Goal: Check status: Check status

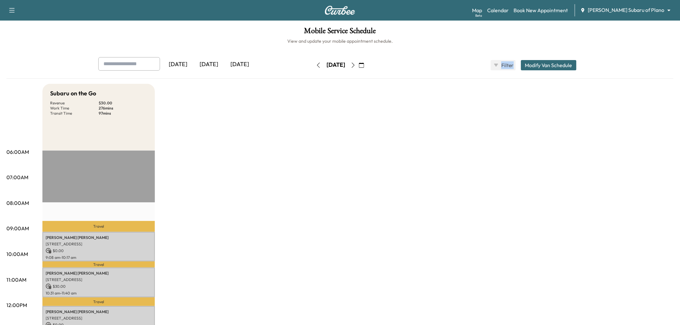
scroll to position [36, 0]
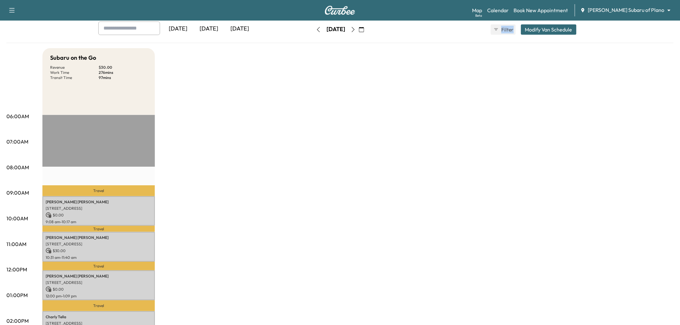
click at [210, 28] on div "[DATE]" at bounding box center [208, 29] width 31 height 15
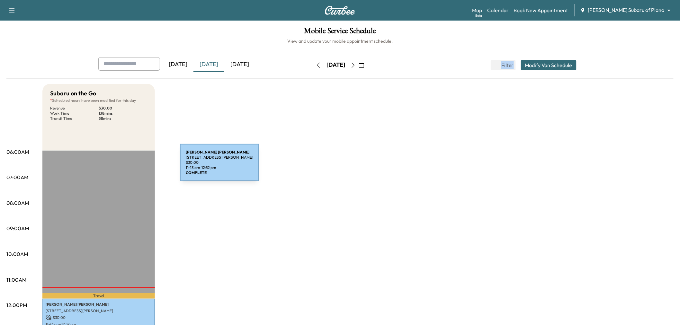
scroll to position [143, 0]
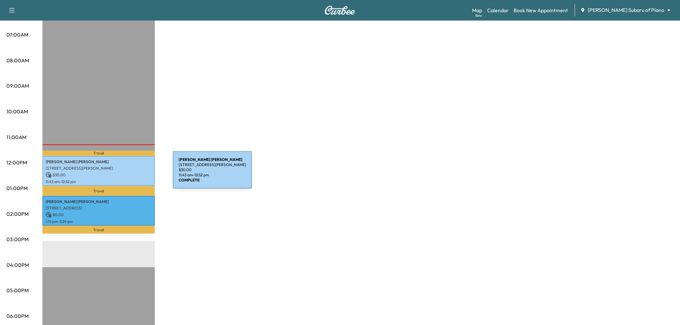
click at [126, 172] on p "$ 30.00" at bounding box center [99, 175] width 106 height 6
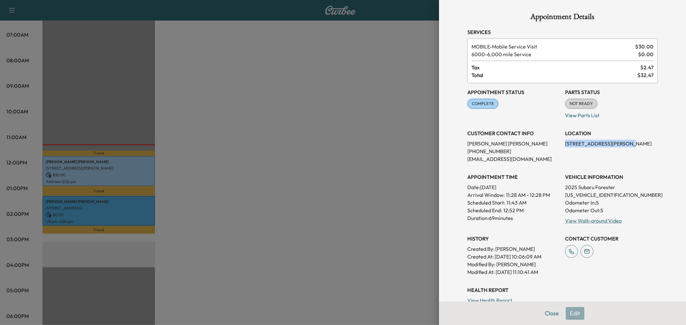
drag, startPoint x: 559, startPoint y: 143, endPoint x: 617, endPoint y: 145, distance: 58.5
click at [617, 145] on div "Appointment Status COMPLETE Mark as Not Ready Parts Status NOT READY Mark as Re…" at bounding box center [562, 179] width 190 height 193
copy p "[STREET_ADDRESS][PERSON_NAME]"
click at [599, 158] on div "LOCATION [STREET_ADDRESS][PERSON_NAME]" at bounding box center [611, 143] width 93 height 39
click at [136, 124] on div at bounding box center [343, 162] width 686 height 325
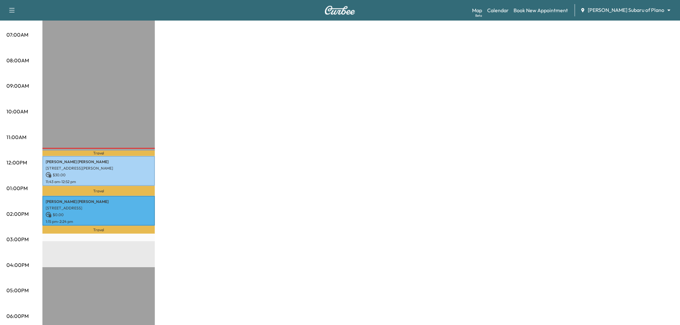
scroll to position [0, 0]
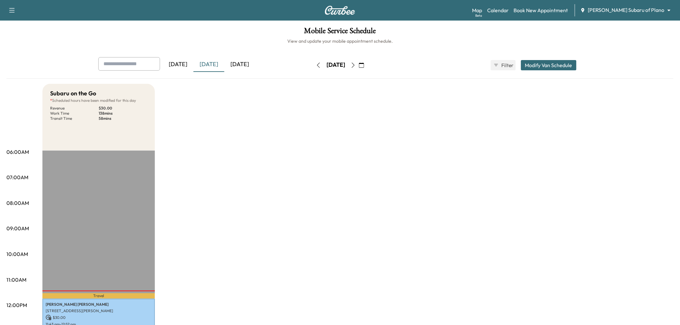
click at [235, 61] on div "[DATE]" at bounding box center [239, 64] width 31 height 15
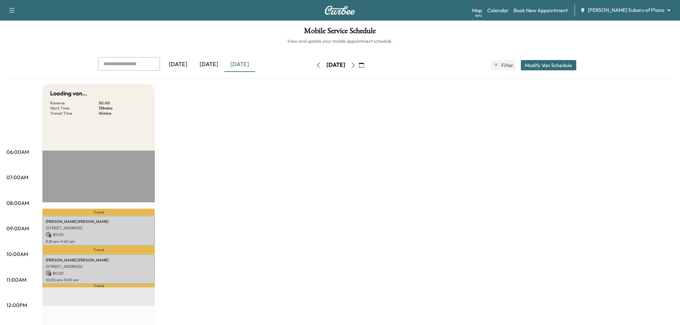
scroll to position [107, 0]
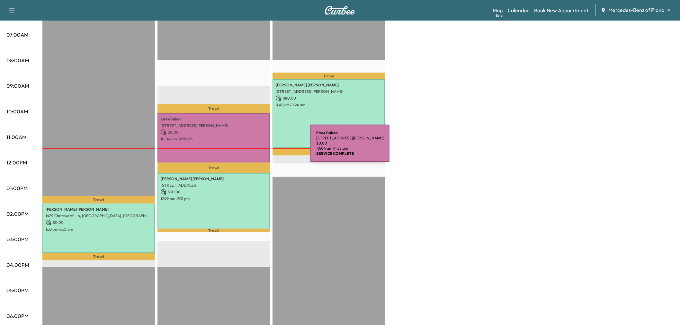
scroll to position [36, 0]
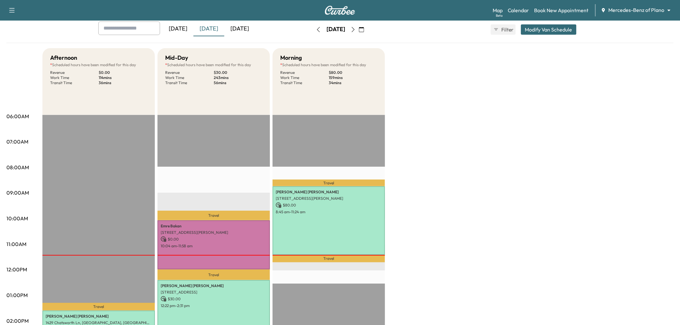
click at [247, 25] on div "[DATE]" at bounding box center [239, 29] width 31 height 15
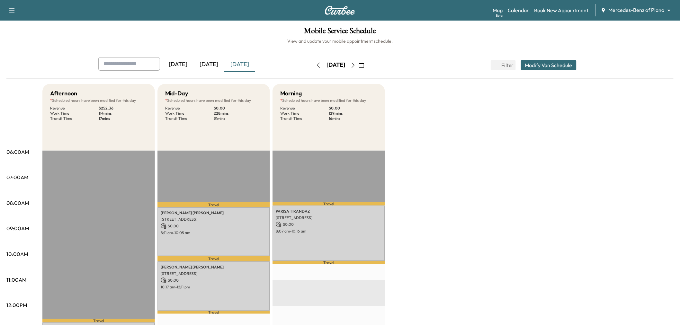
scroll to position [71, 0]
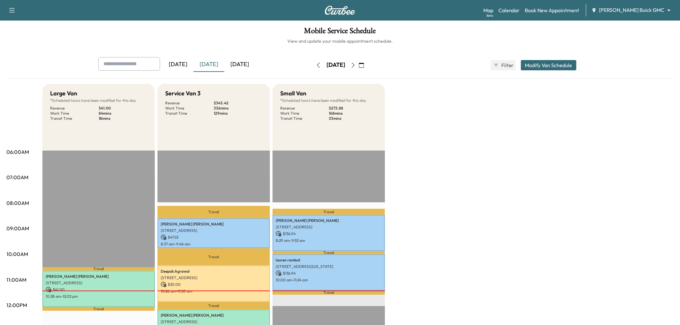
click at [246, 60] on div "[DATE]" at bounding box center [239, 64] width 31 height 15
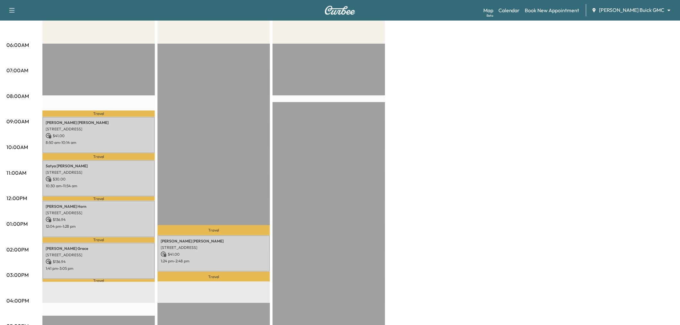
scroll to position [143, 0]
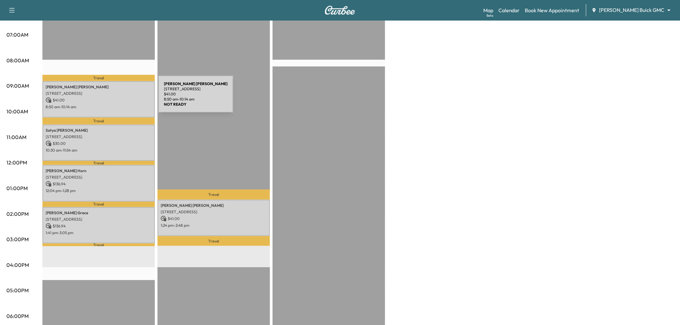
click at [110, 98] on p "$ 41.00" at bounding box center [99, 100] width 106 height 6
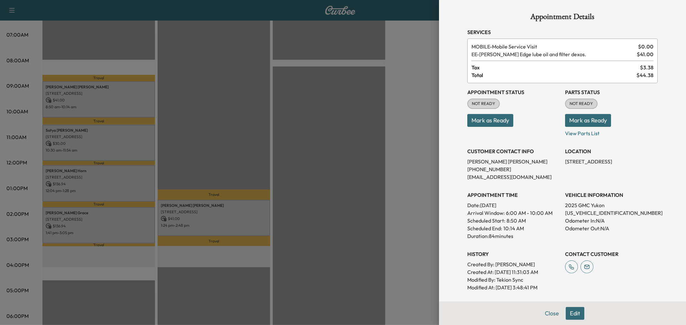
click at [106, 129] on div at bounding box center [343, 162] width 686 height 325
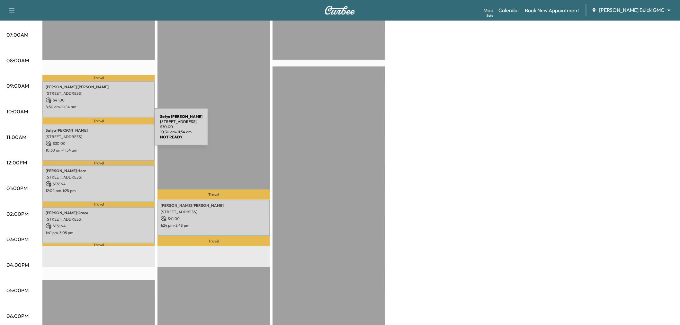
click at [106, 134] on p "7549 Stonebrook Pkwy, Frisco, TX 75034, USA" at bounding box center [99, 136] width 106 height 5
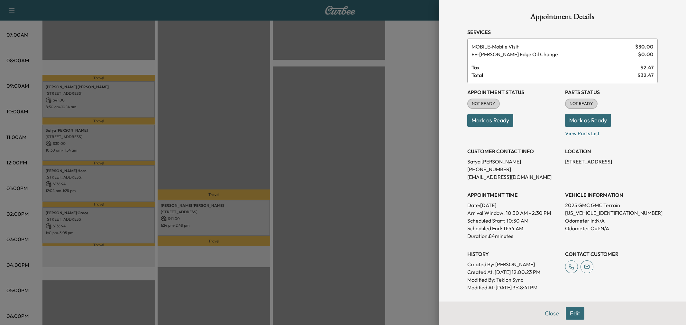
click at [126, 210] on div at bounding box center [343, 162] width 686 height 325
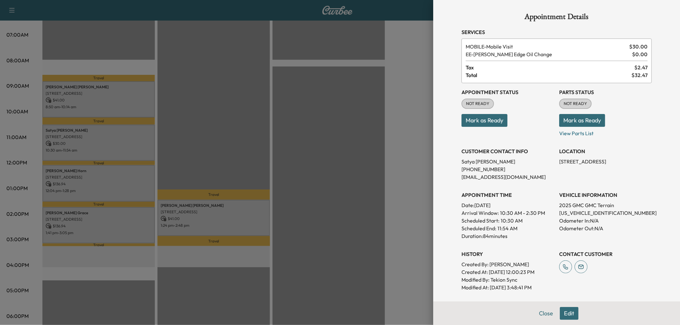
click at [126, 211] on p "Michael Grace" at bounding box center [99, 213] width 106 height 5
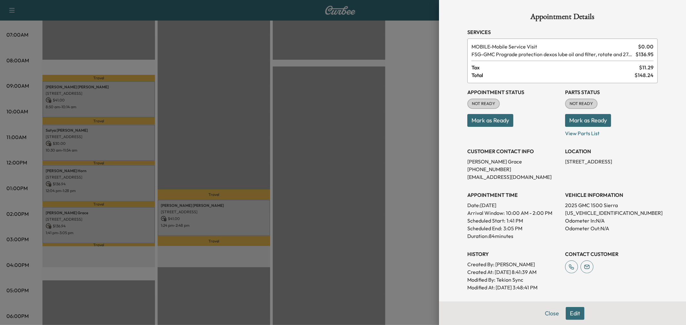
click at [126, 210] on div at bounding box center [343, 162] width 686 height 325
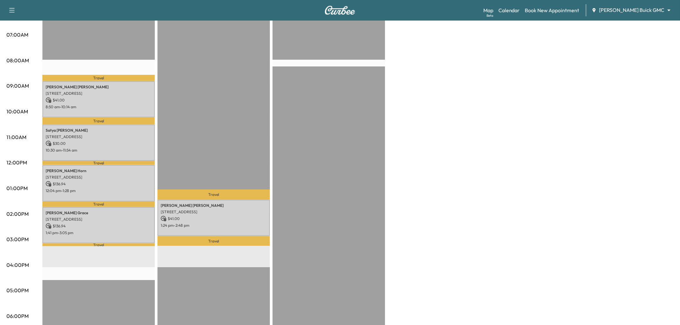
click at [116, 193] on div "Cheryl Horn 2387 Kittyhawk Dr, Frisco, TX 75034, USA $ 136.94 12:04 pm - 1:28 pm" at bounding box center [98, 183] width 112 height 36
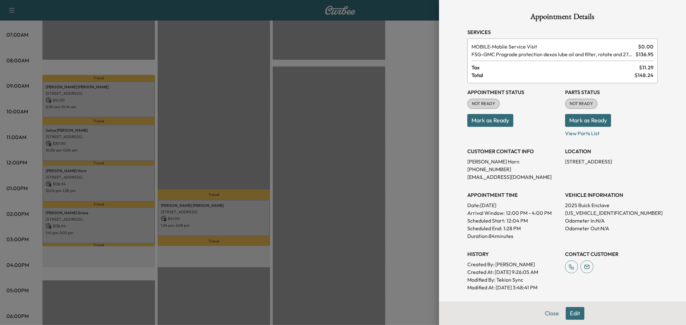
click at [124, 226] on div at bounding box center [343, 162] width 686 height 325
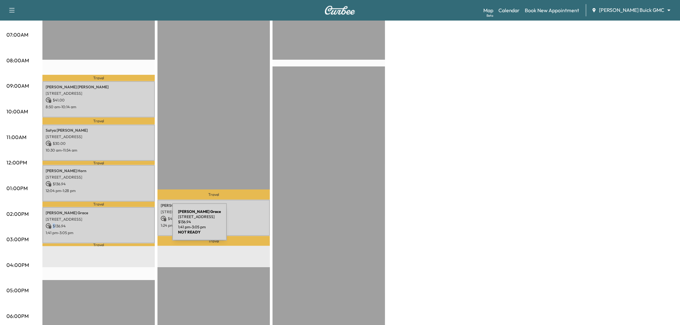
click at [124, 226] on p "$ 136.94" at bounding box center [99, 226] width 106 height 6
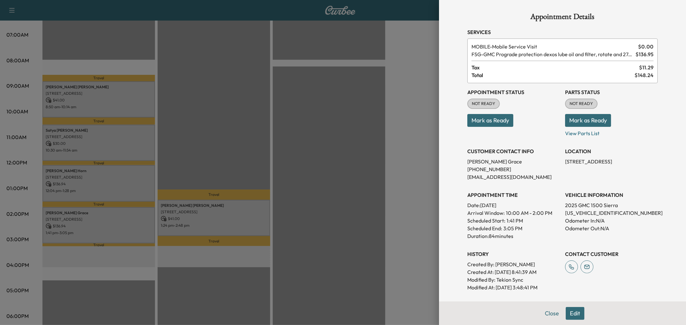
click at [124, 226] on div at bounding box center [343, 162] width 686 height 325
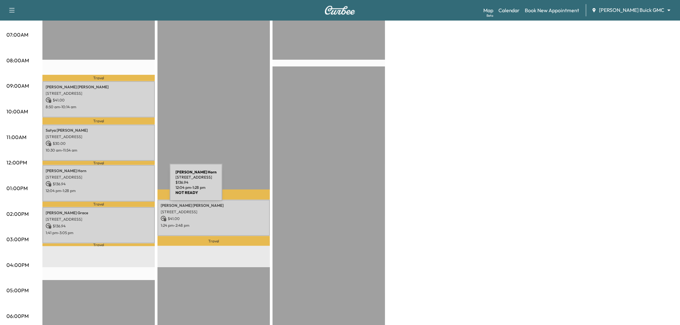
click at [121, 188] on p "12:04 pm - 1:28 pm" at bounding box center [99, 190] width 106 height 5
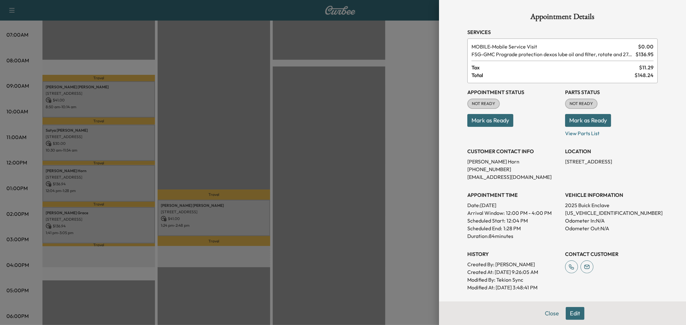
click at [121, 187] on div at bounding box center [343, 162] width 686 height 325
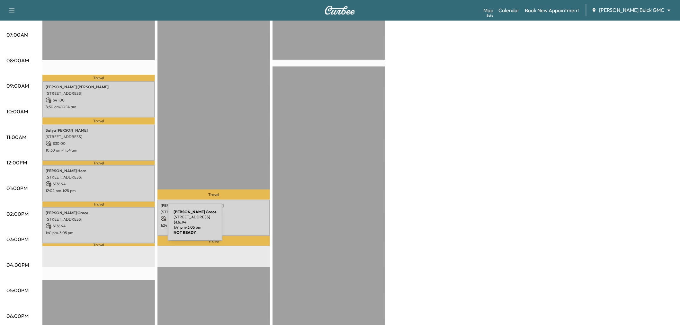
click at [120, 226] on div "Michael Grace 2601 Network Blvd, Frisco, TX 75034, USA $ 136.94 1:41 pm - 3:05 …" at bounding box center [98, 225] width 112 height 36
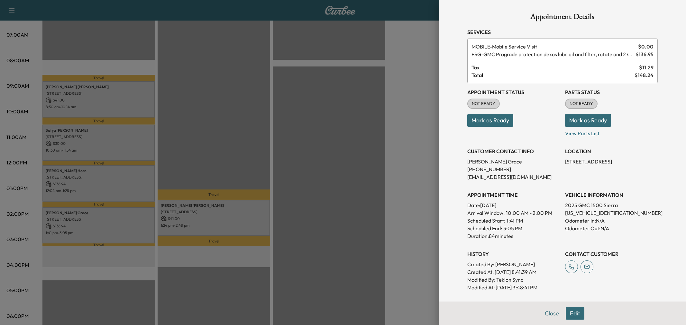
click at [120, 226] on div at bounding box center [343, 162] width 686 height 325
